Goal: Find specific page/section: Find specific page/section

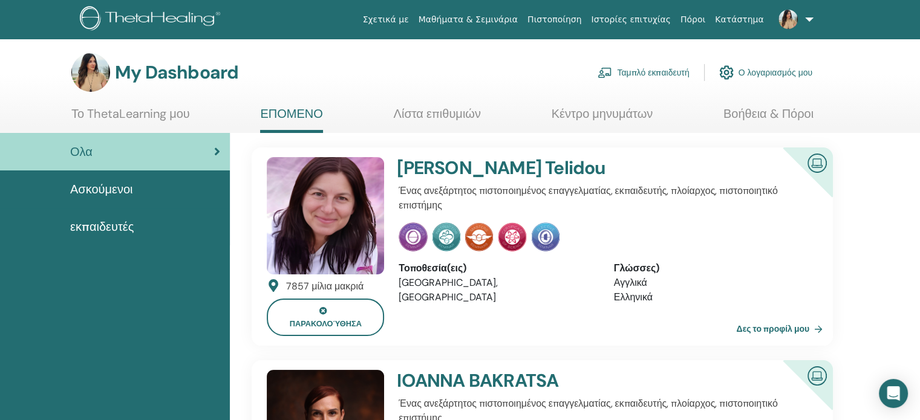
click at [683, 79] on link "Ταμπλό εκπαιδευτή" at bounding box center [642, 72] width 91 height 27
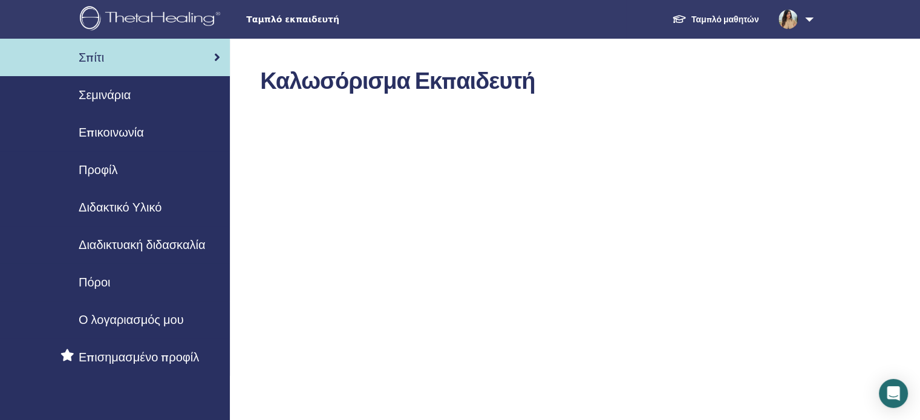
click at [140, 211] on span "Διδακτικό Υλικό" at bounding box center [120, 207] width 83 height 18
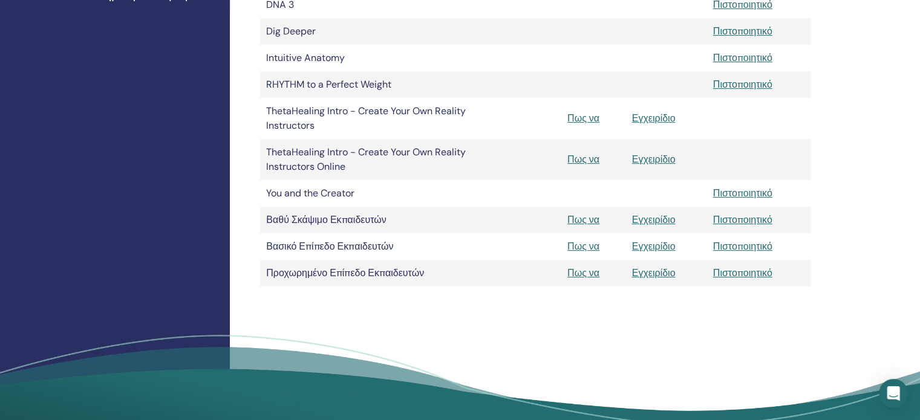
scroll to position [121, 0]
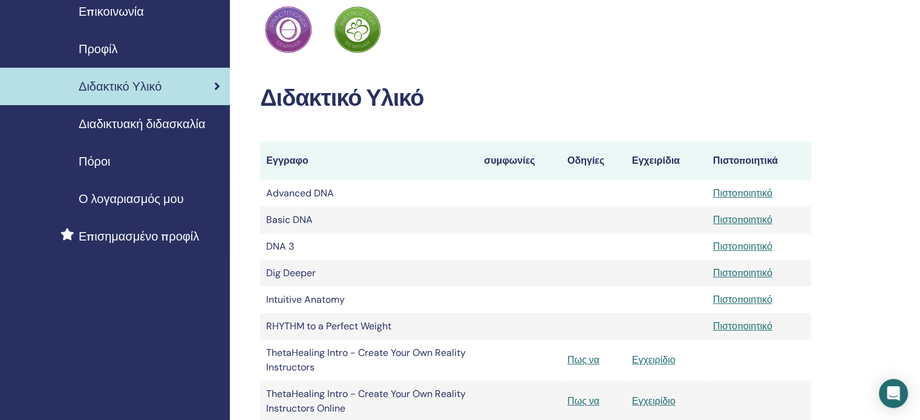
click at [172, 123] on span "Διαδικτυακή διδασκαλία" at bounding box center [142, 124] width 126 height 18
